Goal: Transaction & Acquisition: Obtain resource

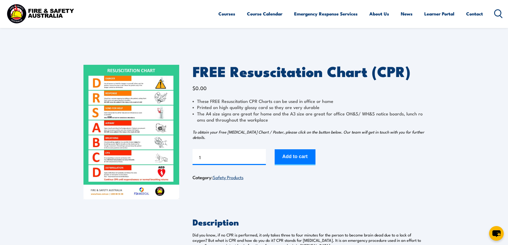
click at [128, 157] on img at bounding box center [131, 132] width 96 height 135
click at [286, 153] on button "Add to cart" at bounding box center [294, 157] width 41 height 16
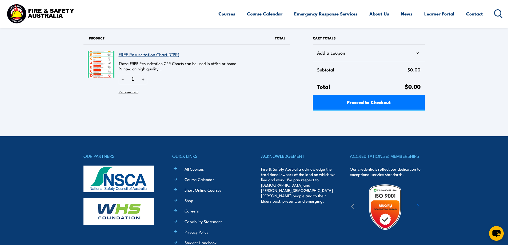
click at [352, 111] on div "Cart totals Add a coupon Subtotal $0.00 Total $0.00 Proceed to Checkout" at bounding box center [364, 73] width 119 height 83
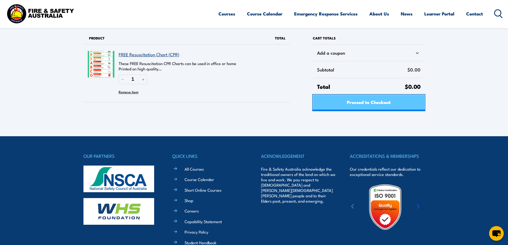
click at [357, 106] on span "Proceed to Checkout" at bounding box center [369, 102] width 44 height 14
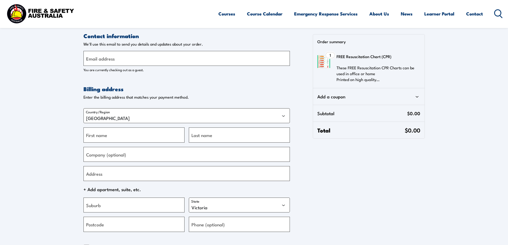
select select "VIC"
click at [120, 54] on input "Email address" at bounding box center [186, 58] width 206 height 15
type input "[EMAIL_ADDRESS][DOMAIN_NAME]"
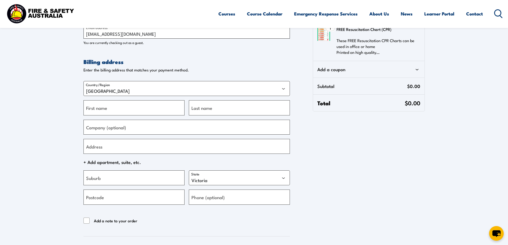
scroll to position [53, 0]
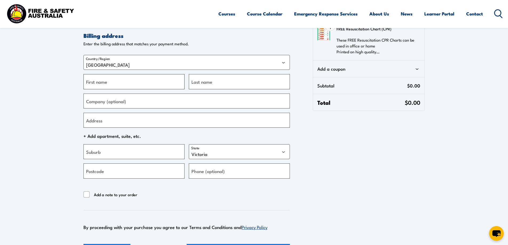
click at [116, 82] on input "First name" at bounding box center [133, 81] width 101 height 15
type input "Kristen"
type input "Etherington"
type input "Workways Jimboomba"
type input "Shop A02 [STREET_ADDRESS]"
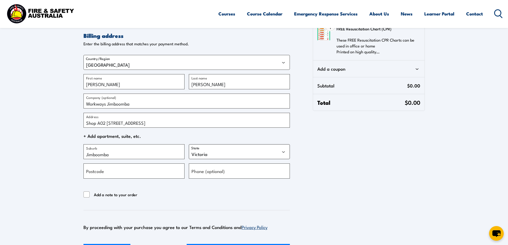
type input "Jimboomba"
select select "QLD"
type input "4280"
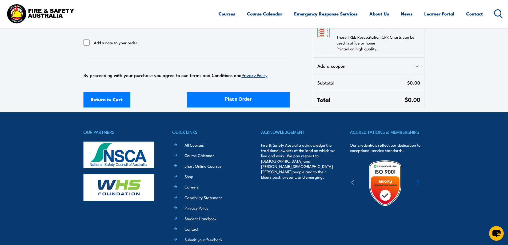
scroll to position [213, 0]
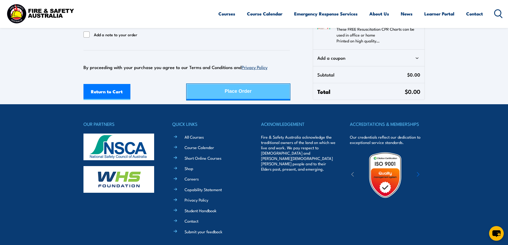
click at [274, 90] on button "Place Order" at bounding box center [238, 92] width 103 height 16
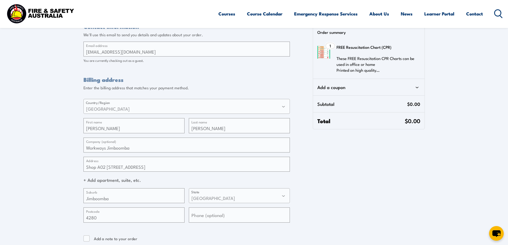
scroll to position [0, 0]
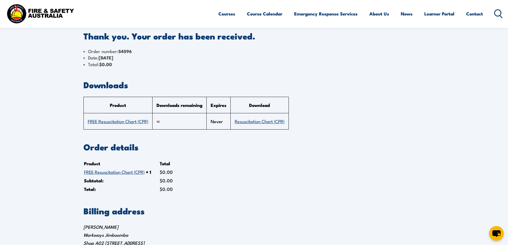
click at [113, 122] on link "FREE Resuscitation Chart (CPR)" at bounding box center [118, 121] width 60 height 6
click at [267, 124] on td "Resuscitation Chart (CPR)" at bounding box center [259, 121] width 58 height 16
click at [268, 122] on link "Resuscitation Chart (CPR)" at bounding box center [260, 121] width 50 height 6
